Goal: Information Seeking & Learning: Check status

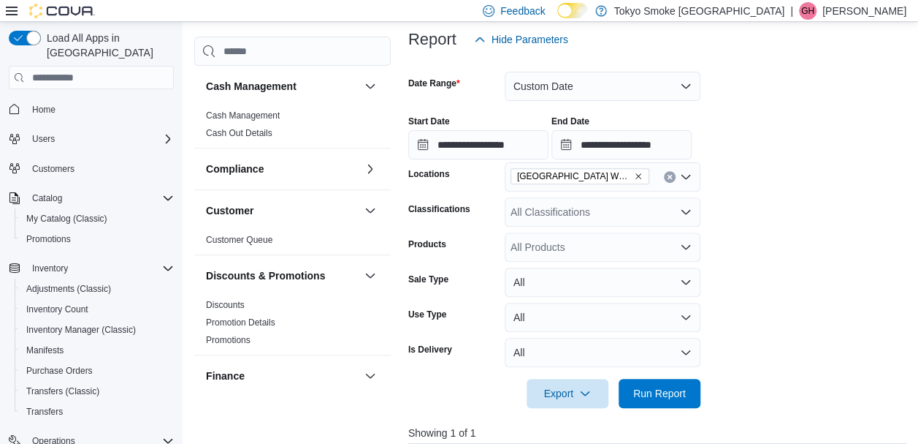
scroll to position [0, 1306]
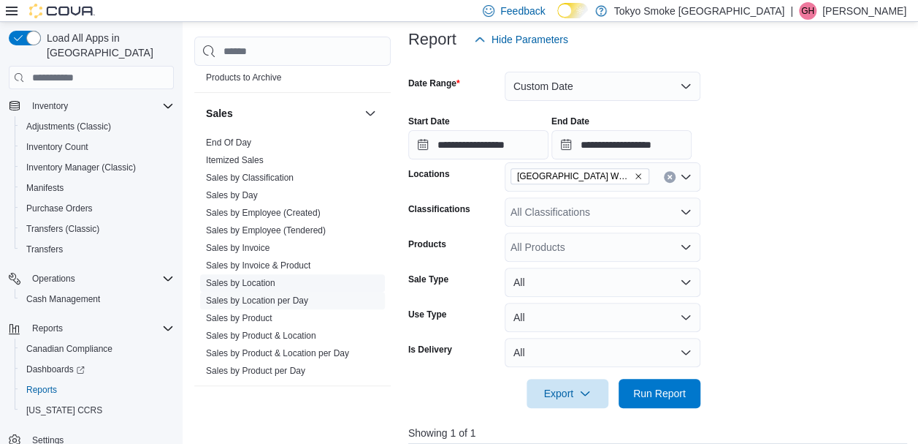
click at [271, 282] on link "Sales by Location" at bounding box center [240, 283] width 69 height 10
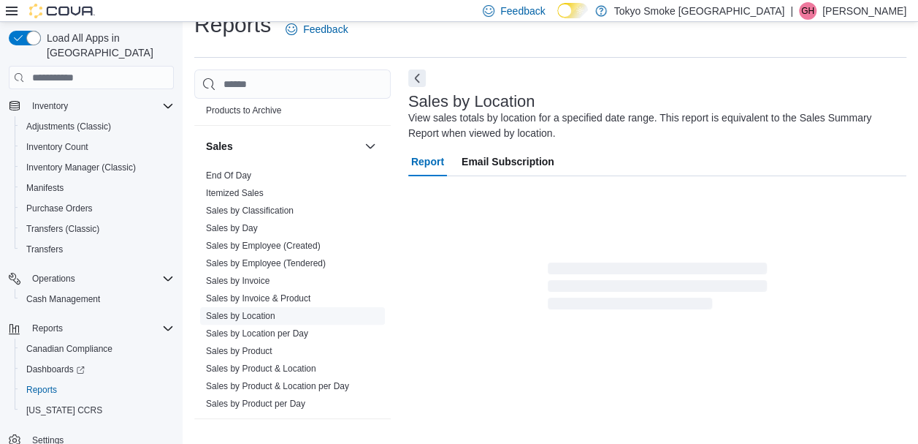
scroll to position [23, 0]
